Goal: Navigation & Orientation: Understand site structure

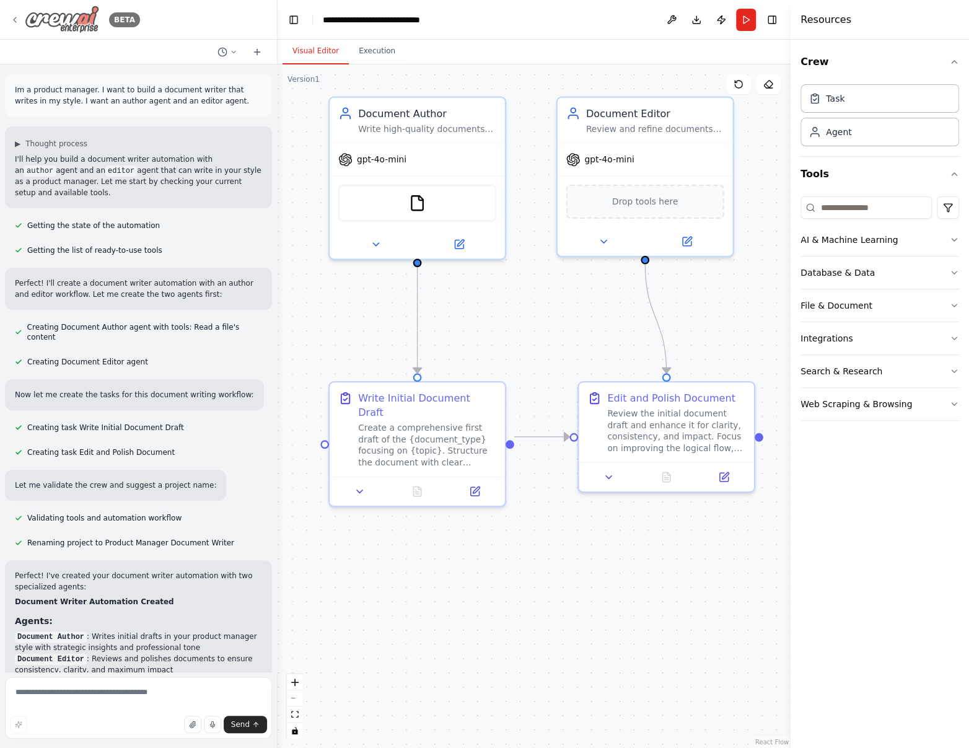
click at [19, 19] on icon at bounding box center [15, 20] width 10 height 10
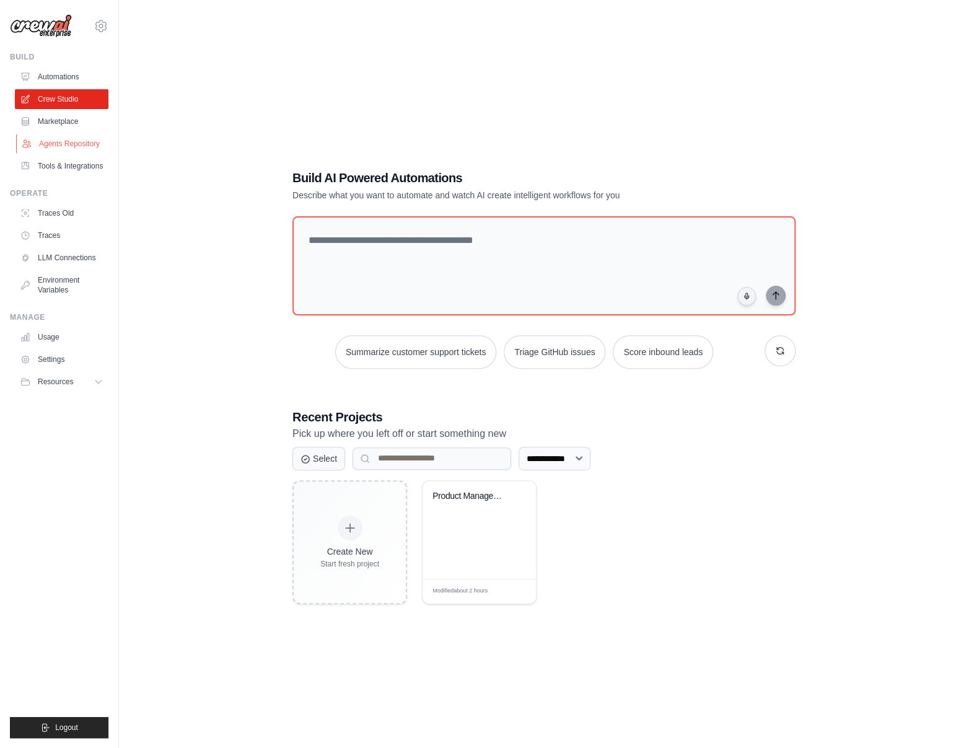
click at [65, 144] on link "Agents Repository" at bounding box center [63, 144] width 94 height 20
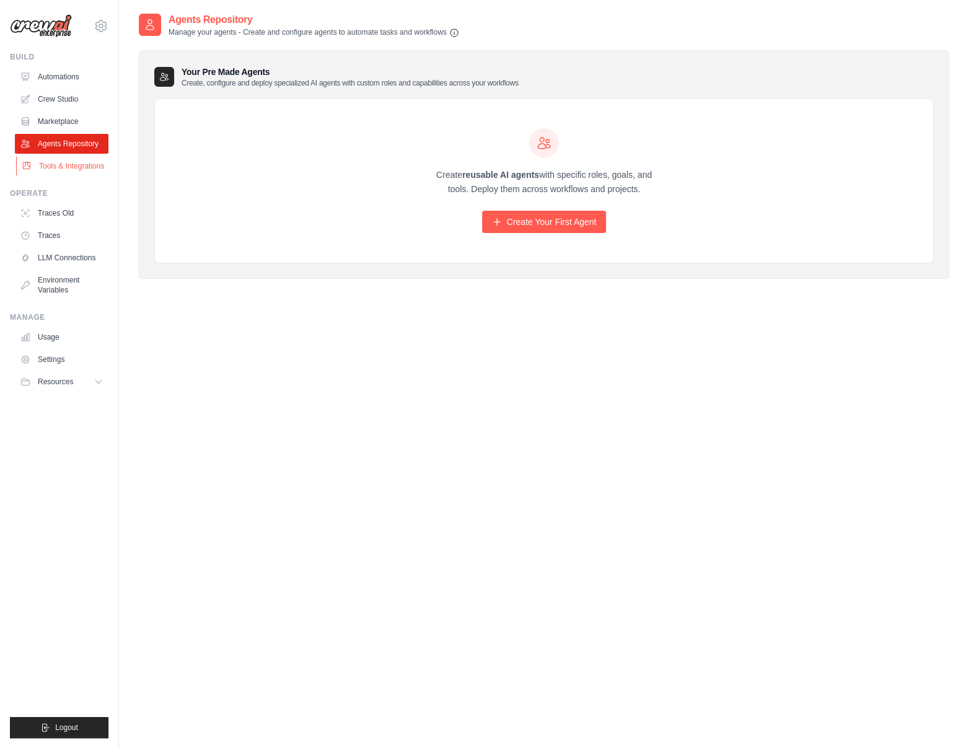
click at [62, 164] on link "Tools & Integrations" at bounding box center [63, 166] width 94 height 20
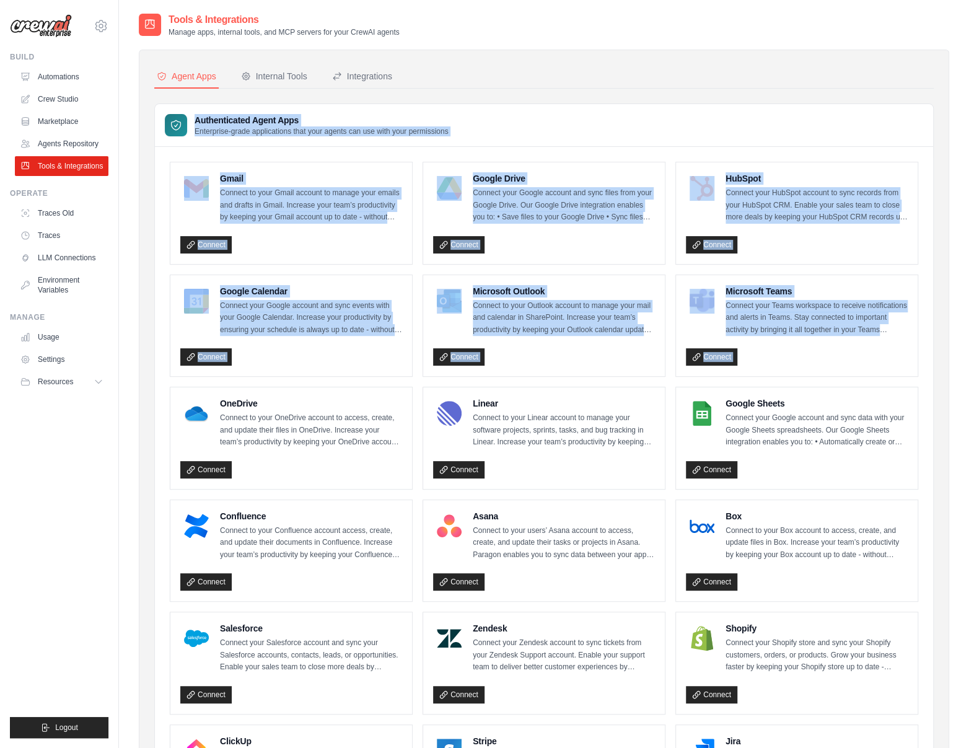
drag, startPoint x: 152, startPoint y: 103, endPoint x: 154, endPoint y: 395, distance: 292.5
click at [154, 395] on div "Agent Apps Internal Tools Integrations Authenticated Agent Apps Enterprise-grad…" at bounding box center [544, 566] width 811 height 1033
click at [152, 385] on div "Agent Apps Internal Tools Integrations Authenticated Agent Apps Enterprise-grad…" at bounding box center [544, 566] width 811 height 1033
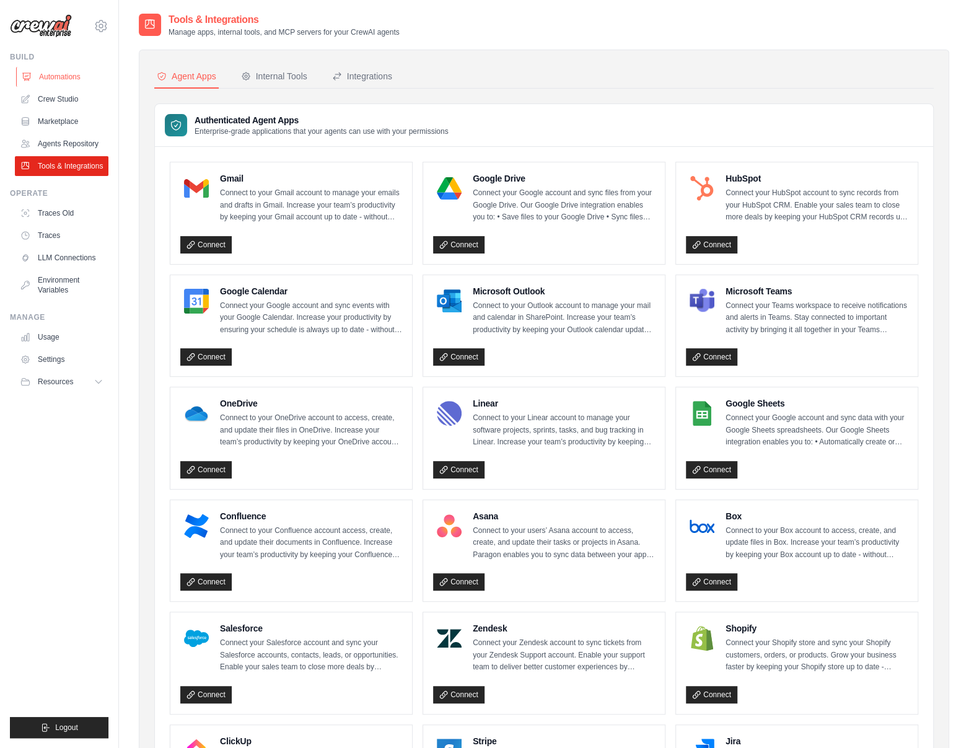
click at [75, 74] on link "Automations" at bounding box center [63, 77] width 94 height 20
